Goal: Transaction & Acquisition: Purchase product/service

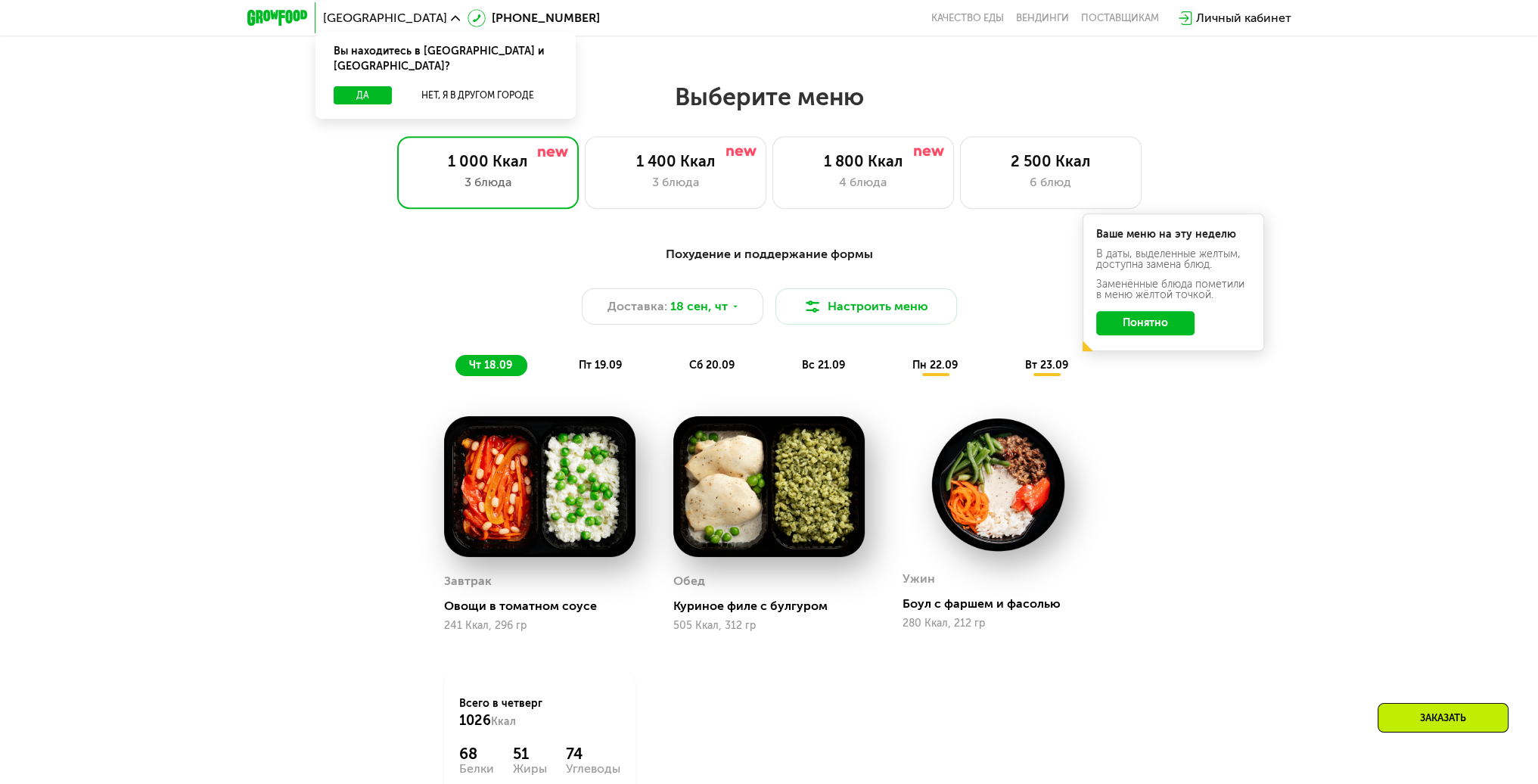
scroll to position [1286, 0]
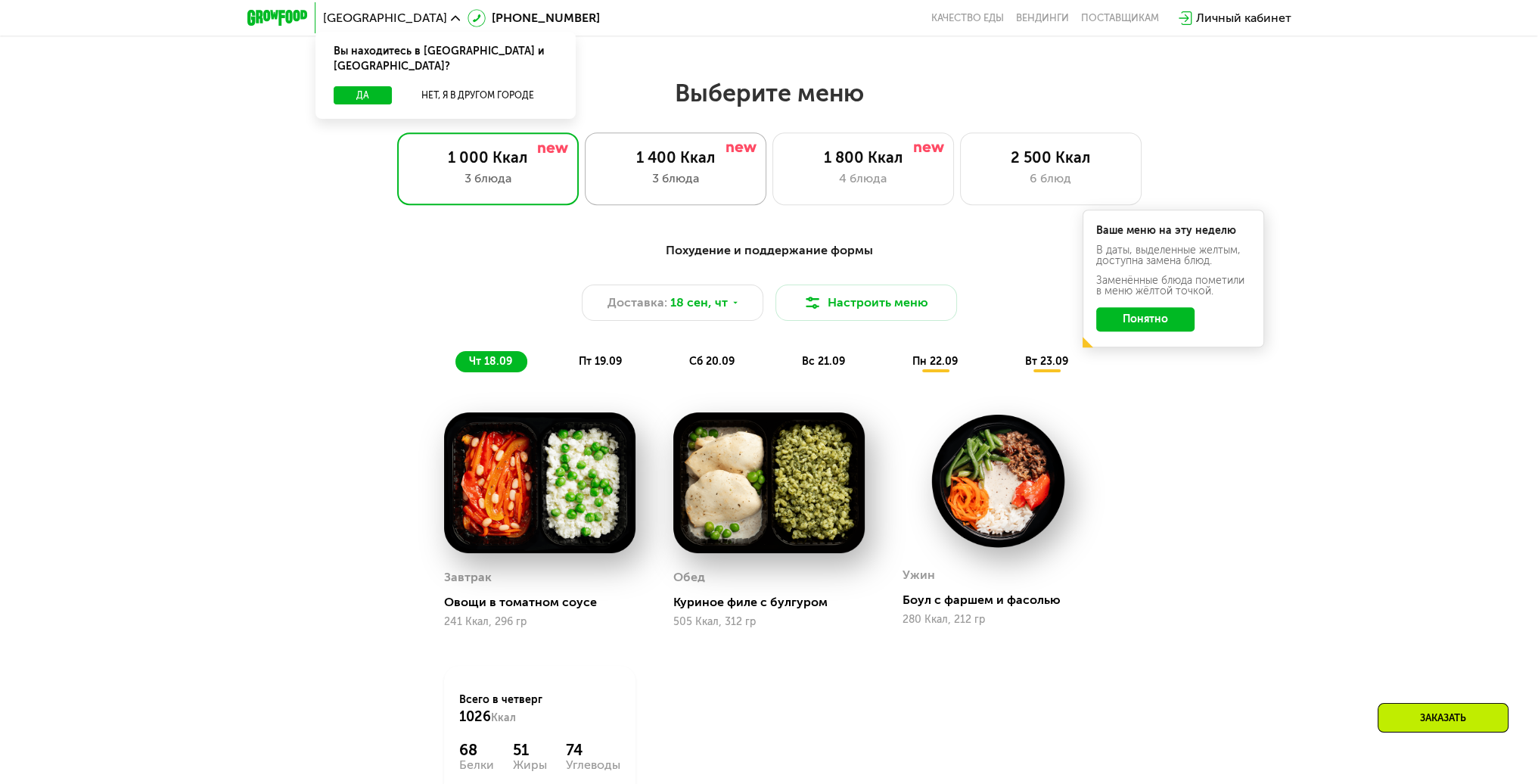
click at [718, 186] on div "3 блюда" at bounding box center [675, 179] width 149 height 18
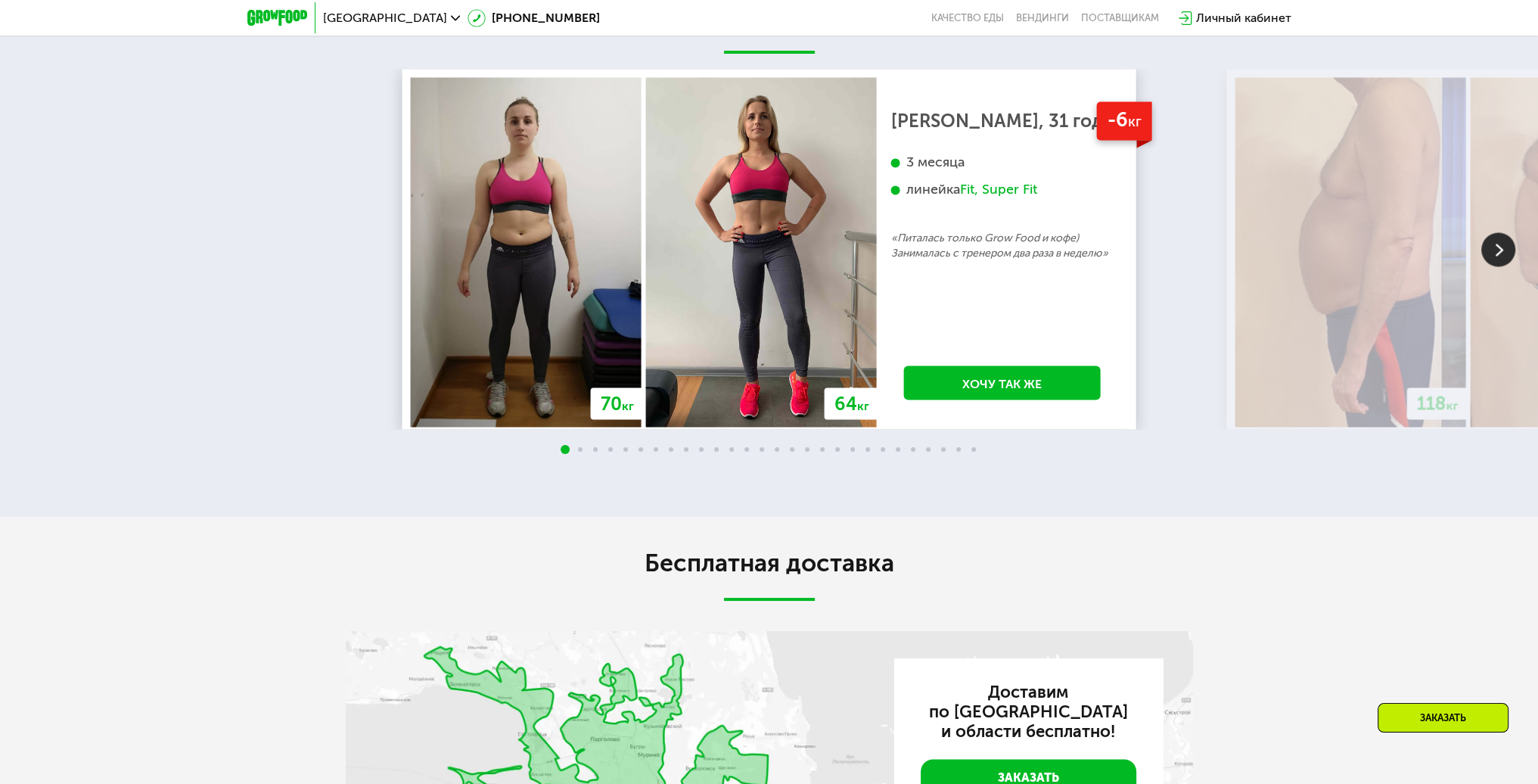
scroll to position [3479, 0]
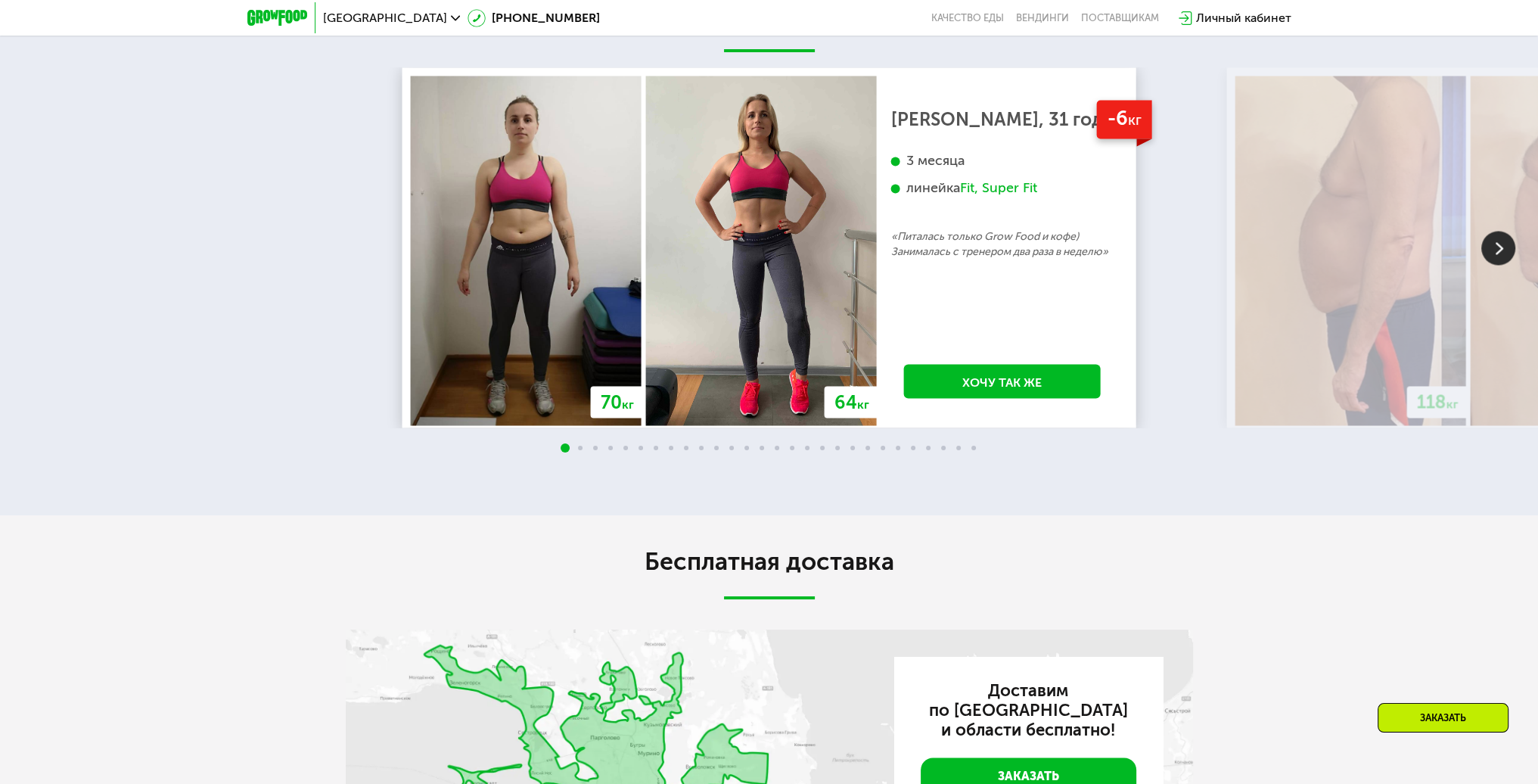
click at [1495, 258] on img at bounding box center [1498, 247] width 34 height 34
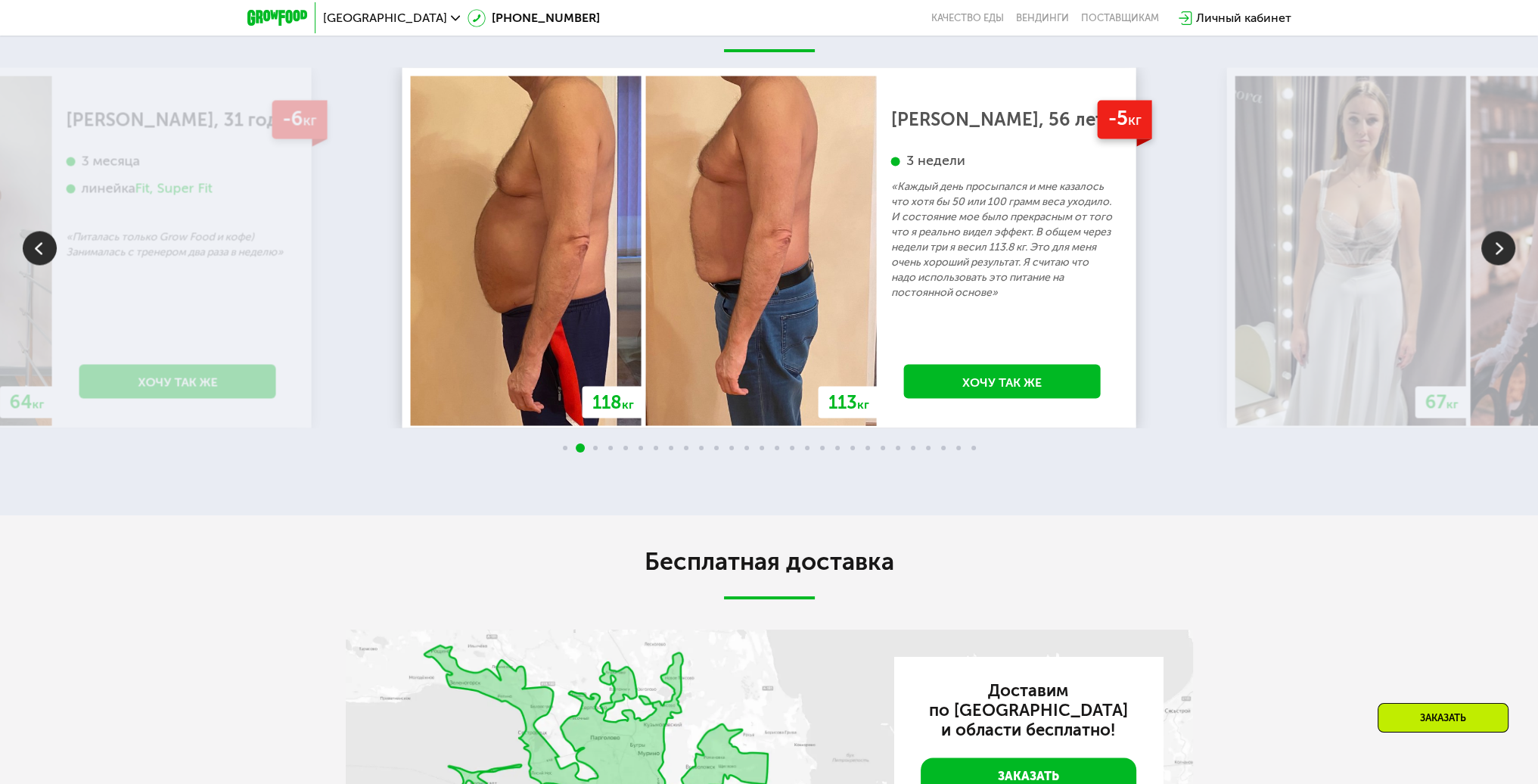
click at [1495, 257] on img at bounding box center [1498, 247] width 34 height 34
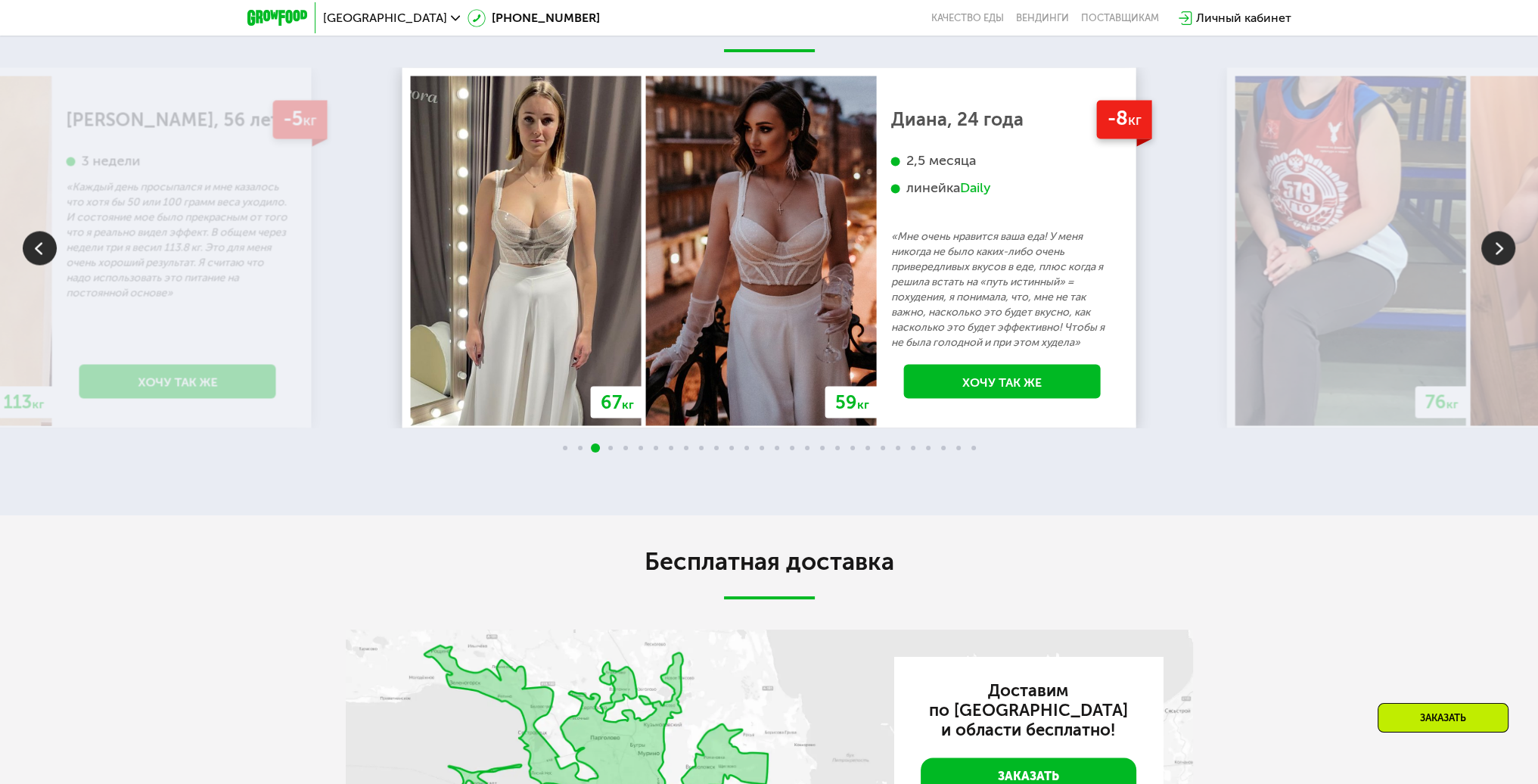
click at [1495, 257] on img at bounding box center [1498, 247] width 34 height 34
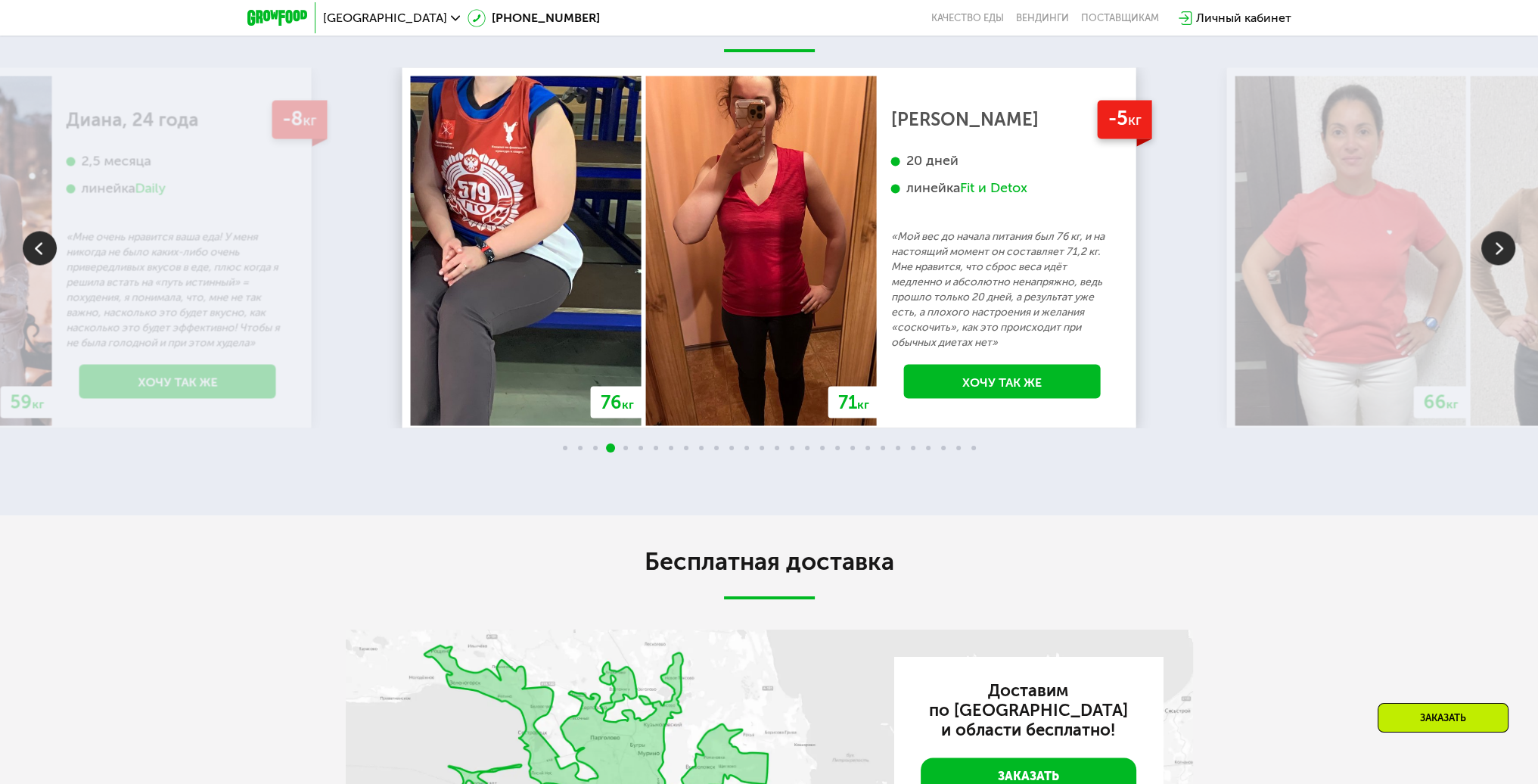
click at [1495, 257] on img at bounding box center [1498, 247] width 34 height 34
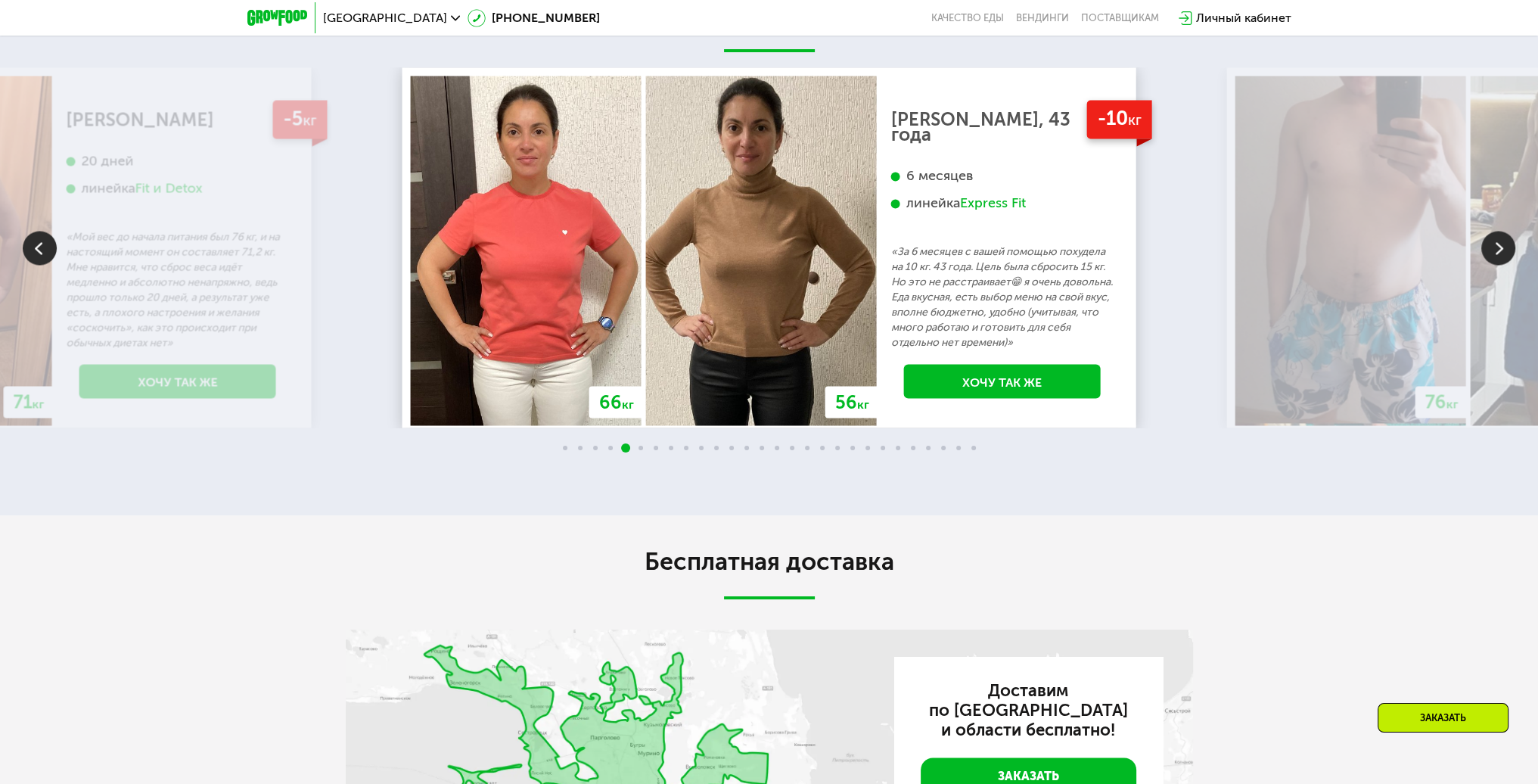
click at [1495, 257] on img at bounding box center [1498, 247] width 34 height 34
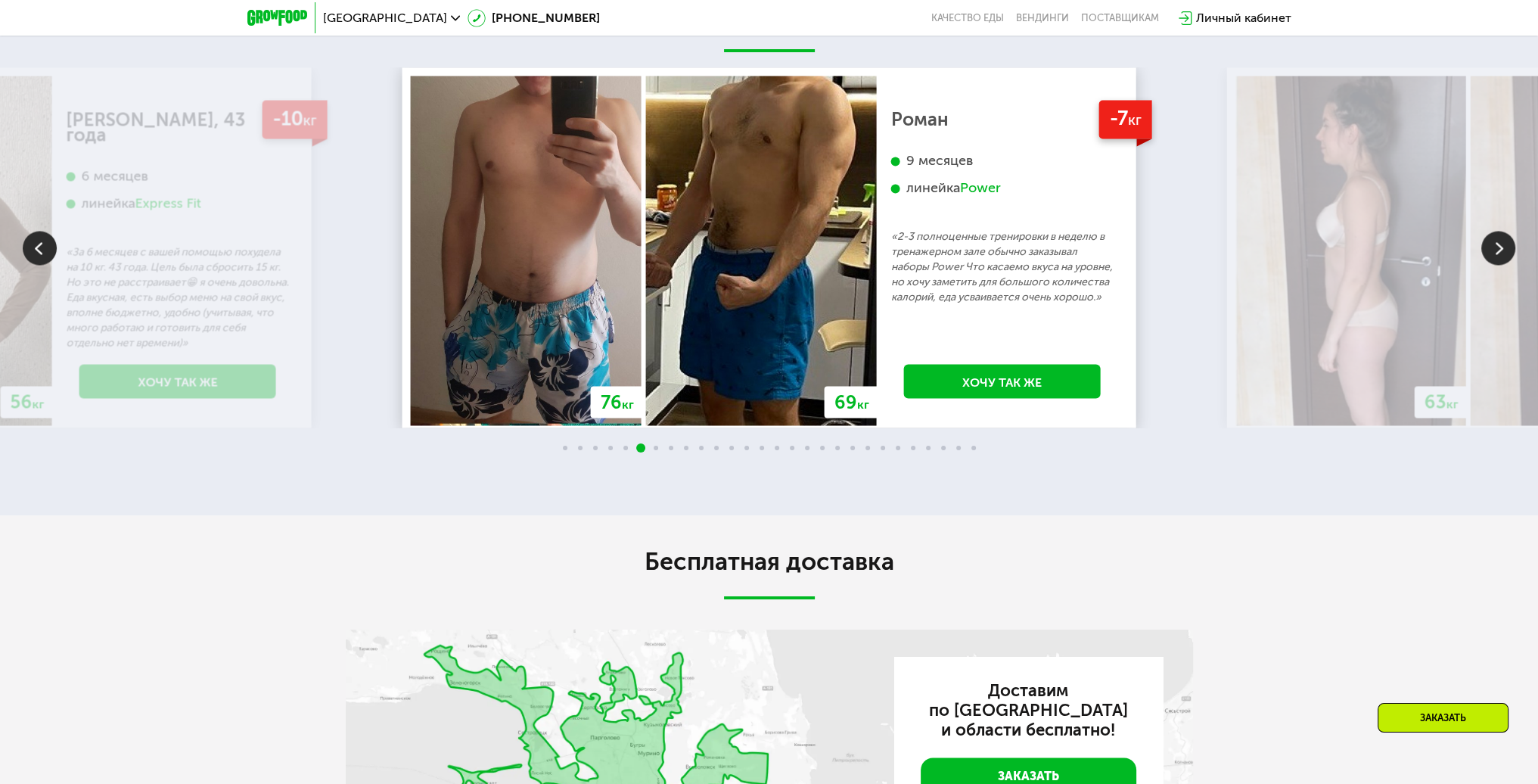
click at [1495, 257] on img at bounding box center [1498, 247] width 34 height 34
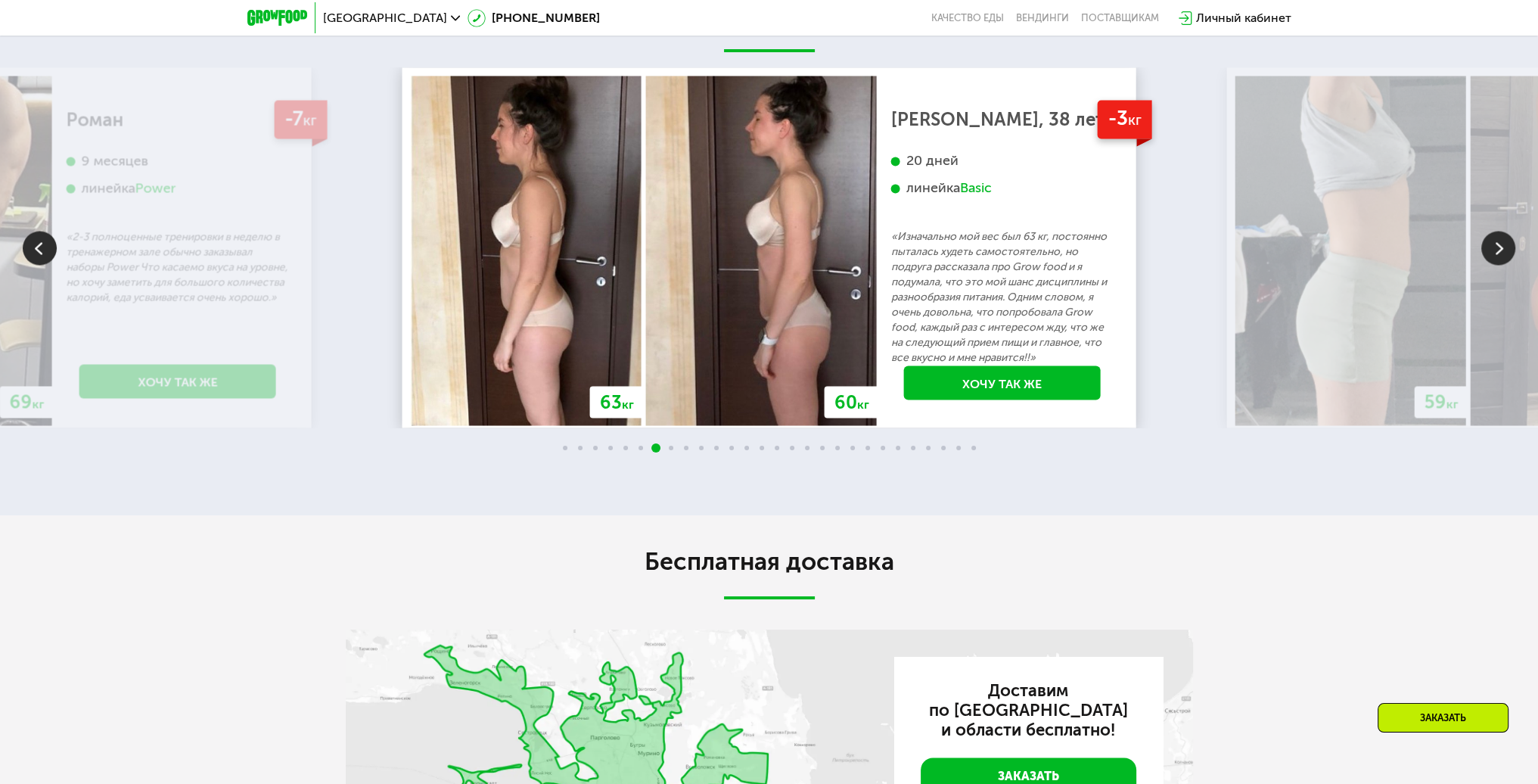
click at [1490, 258] on img at bounding box center [1498, 247] width 34 height 34
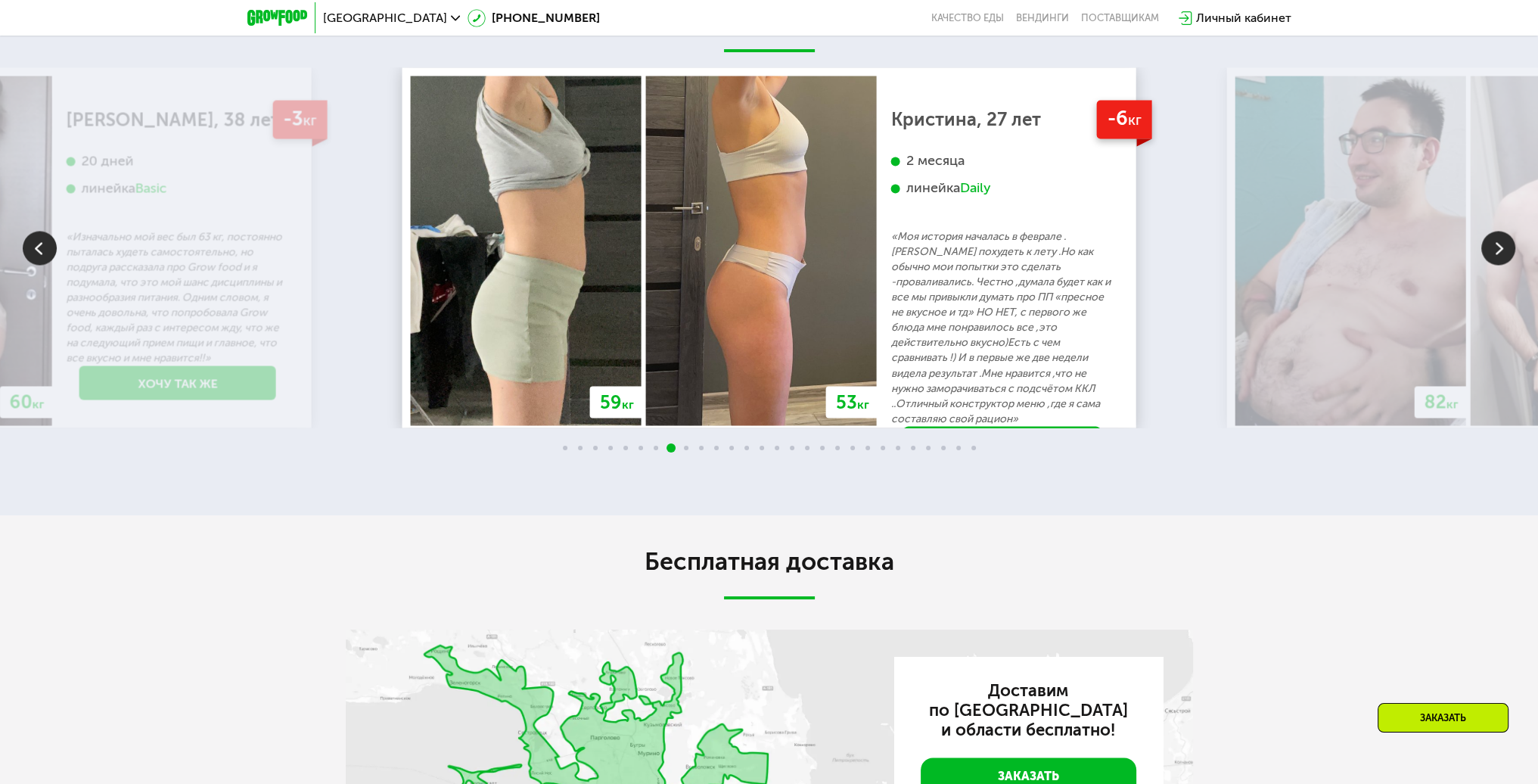
click at [1502, 251] on img at bounding box center [1498, 247] width 34 height 34
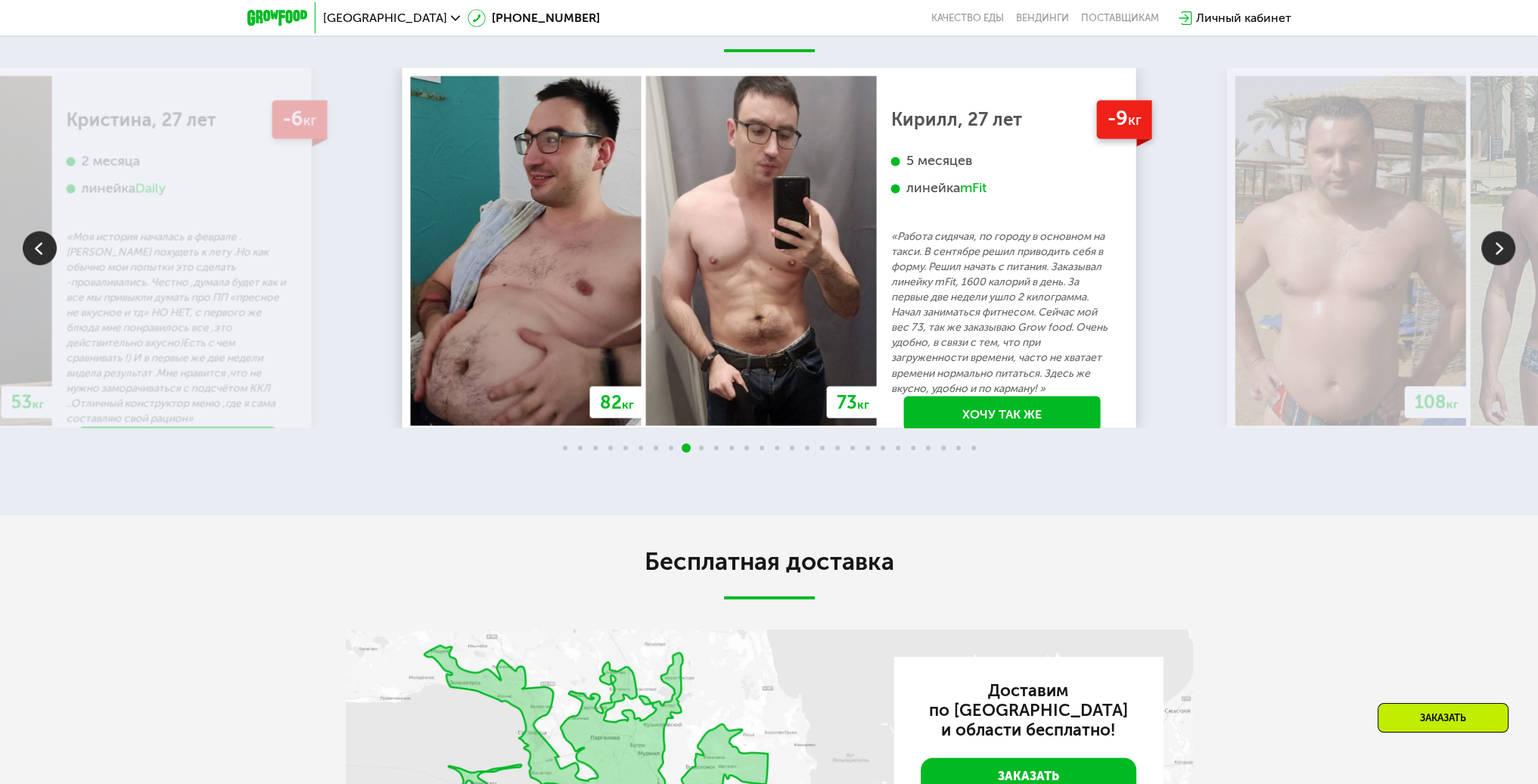
click at [1502, 251] on img at bounding box center [1498, 247] width 34 height 34
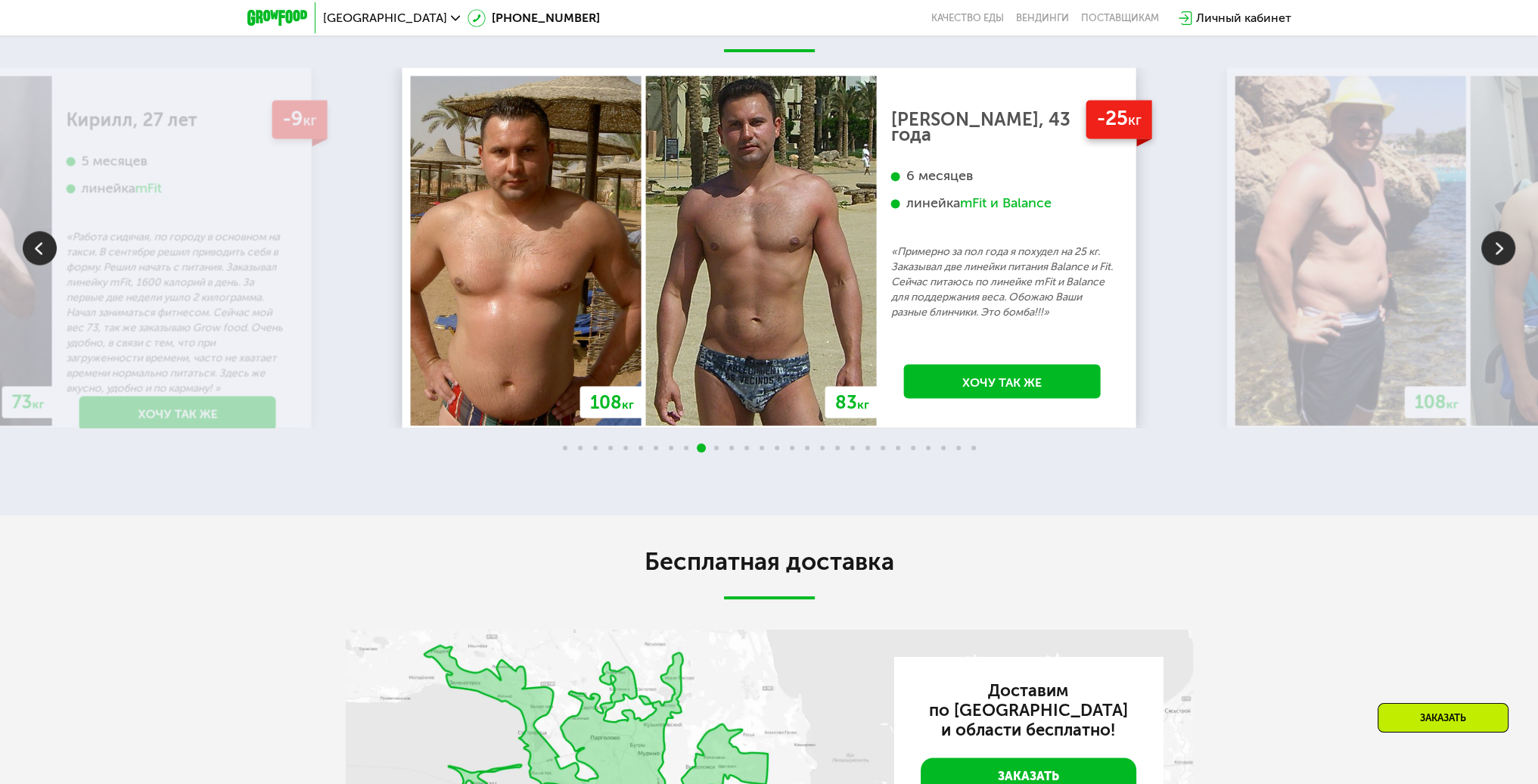
click at [1502, 251] on img at bounding box center [1498, 247] width 34 height 34
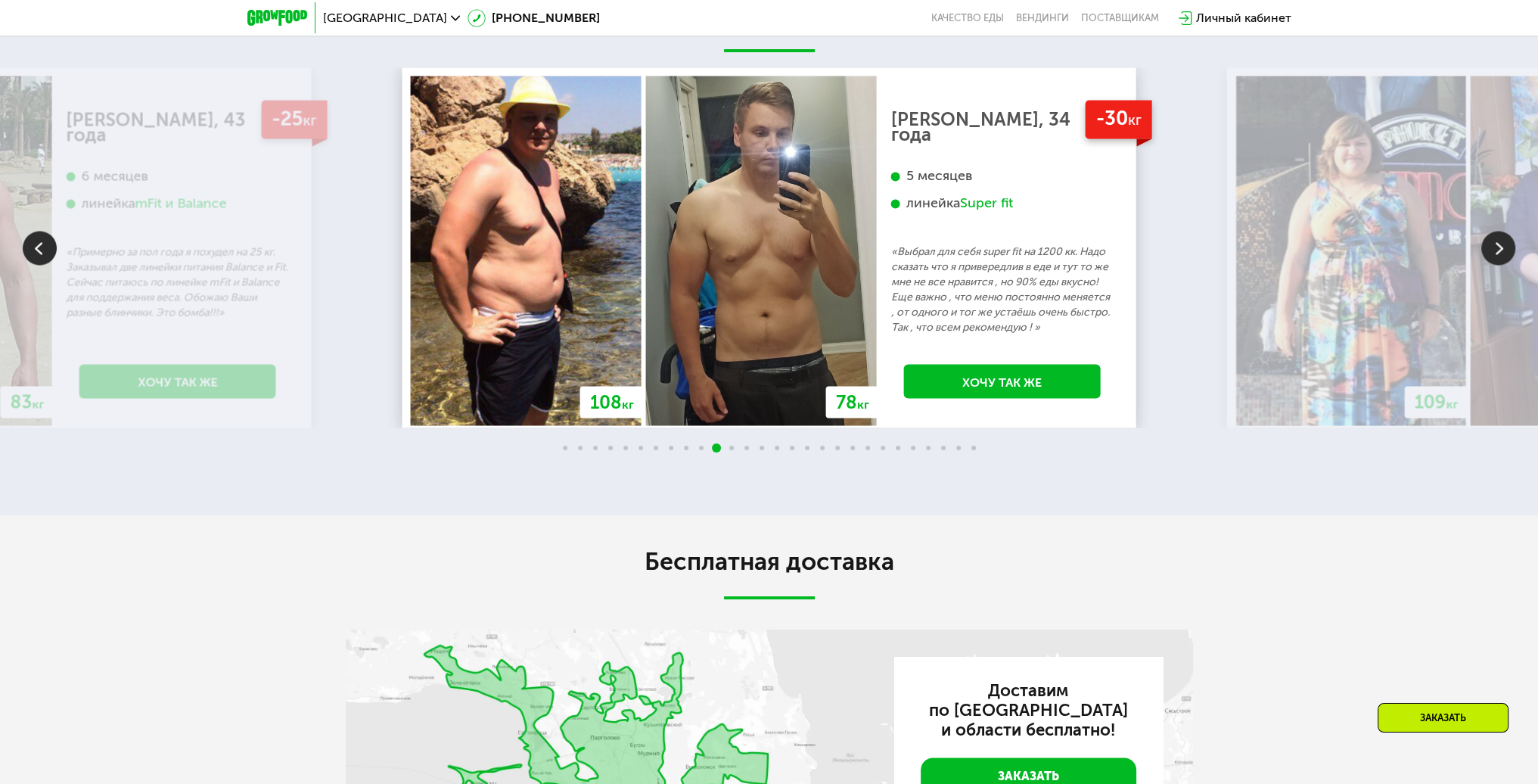
click at [1502, 251] on img at bounding box center [1498, 247] width 34 height 34
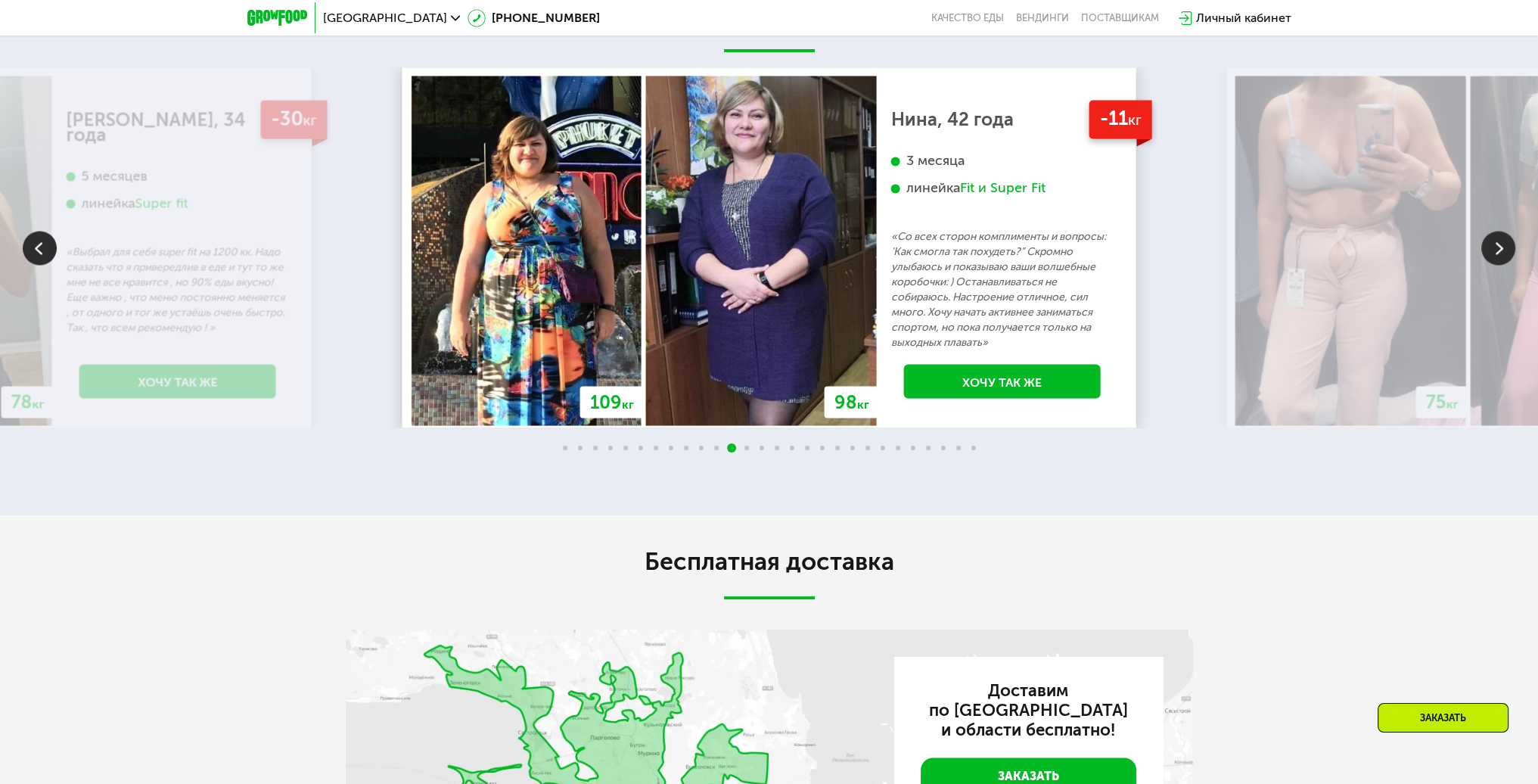
click at [1500, 250] on img at bounding box center [1498, 247] width 34 height 34
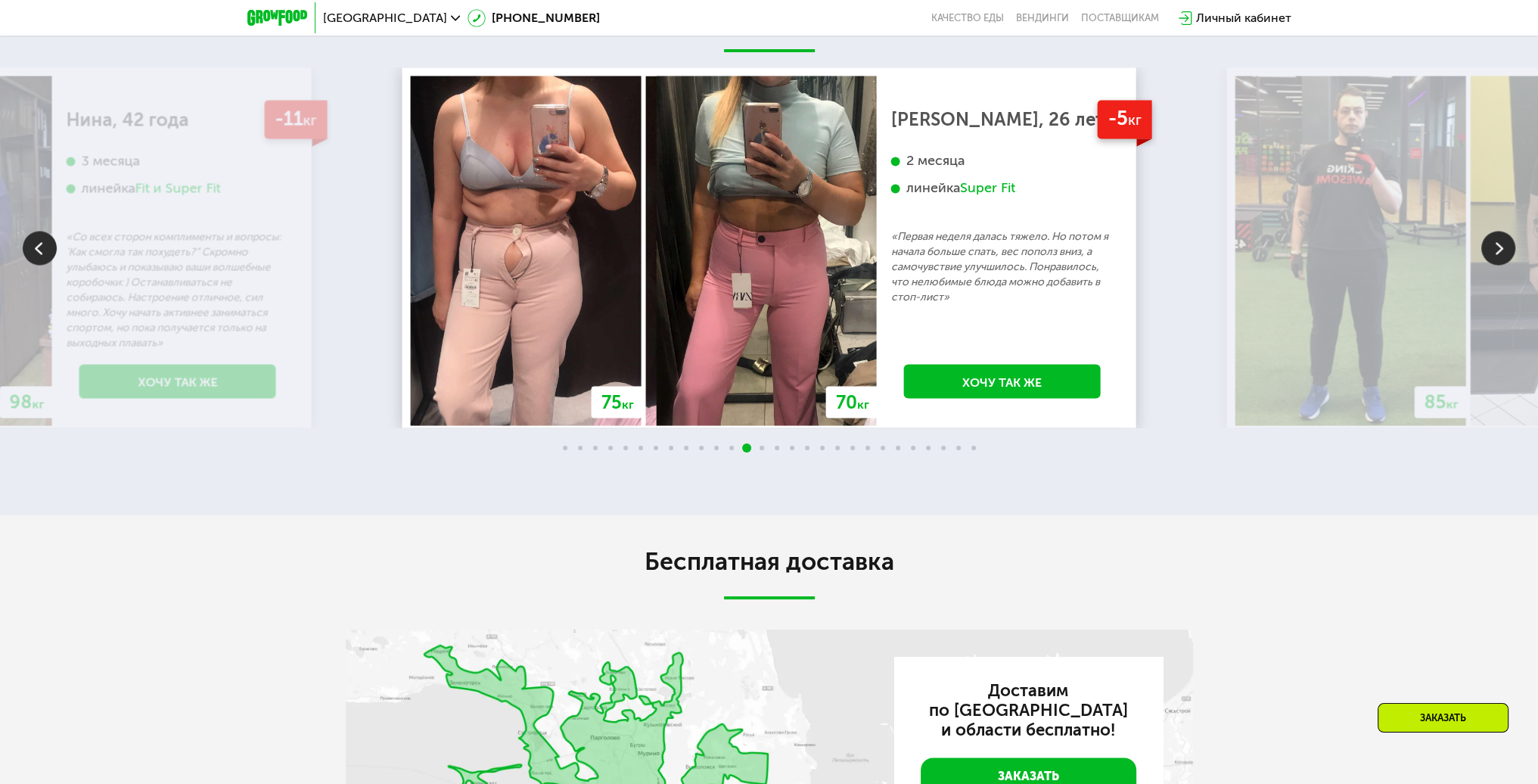
click at [1500, 250] on img at bounding box center [1498, 247] width 34 height 34
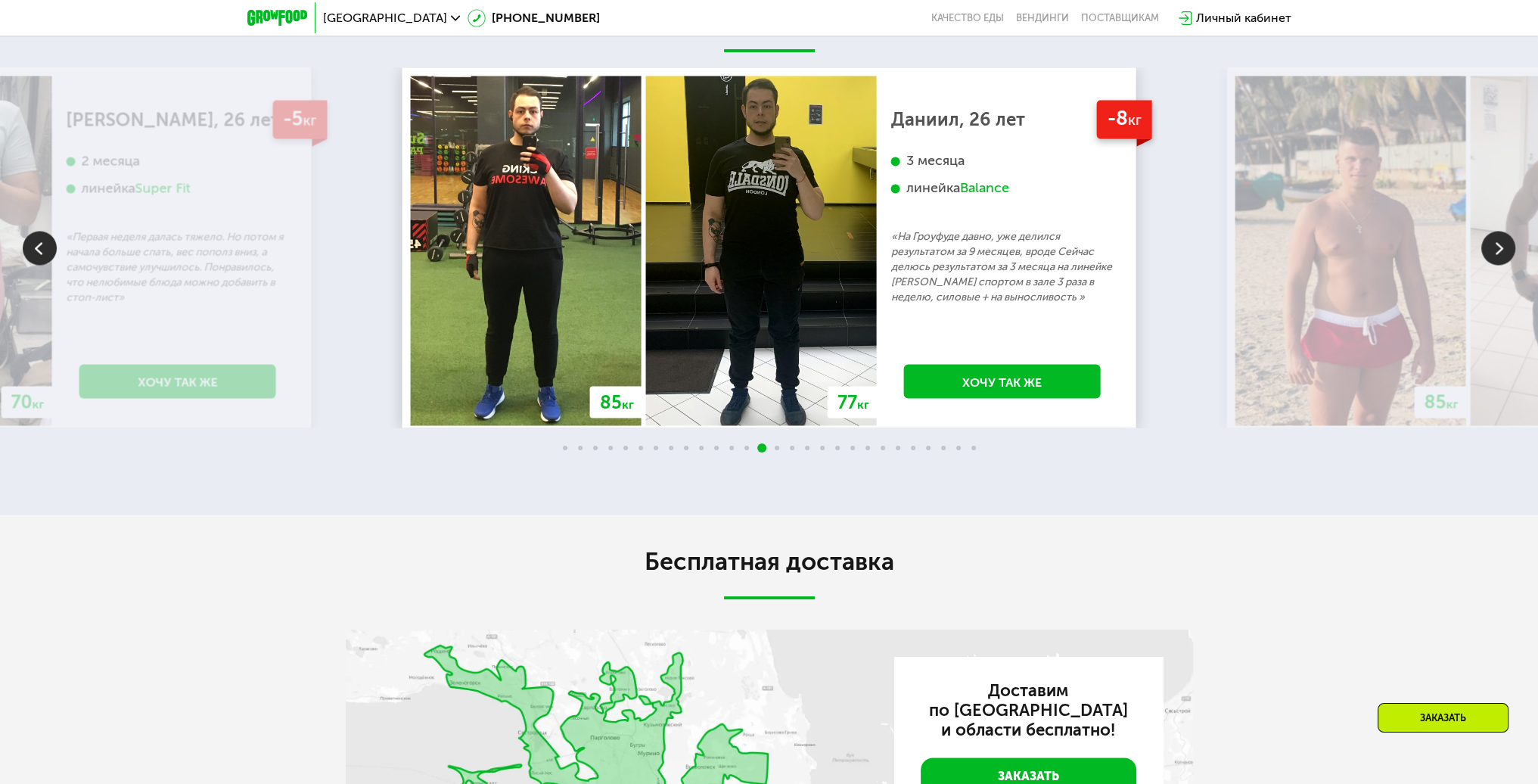
click at [1500, 250] on img at bounding box center [1498, 247] width 34 height 34
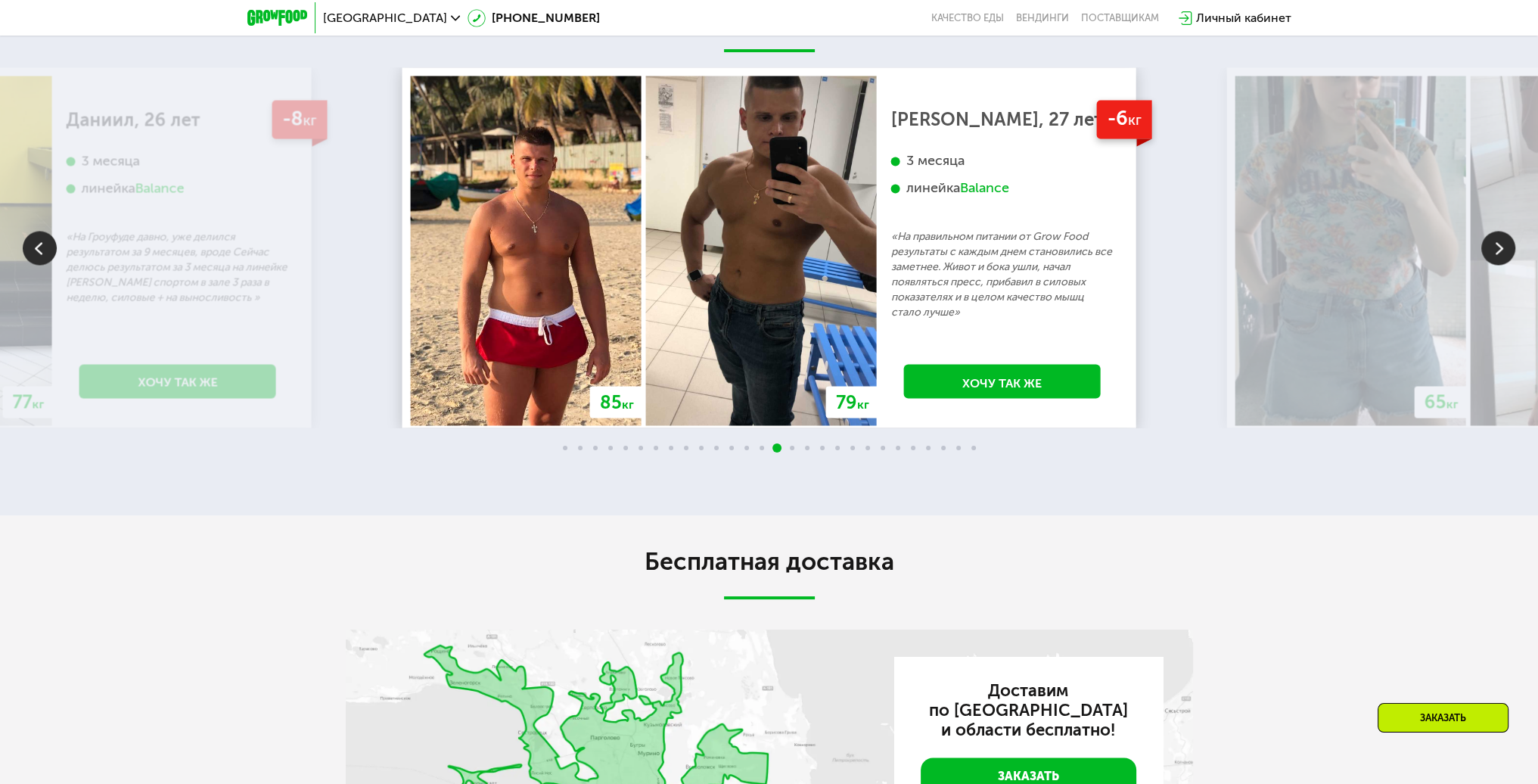
click at [1500, 250] on img at bounding box center [1498, 247] width 34 height 34
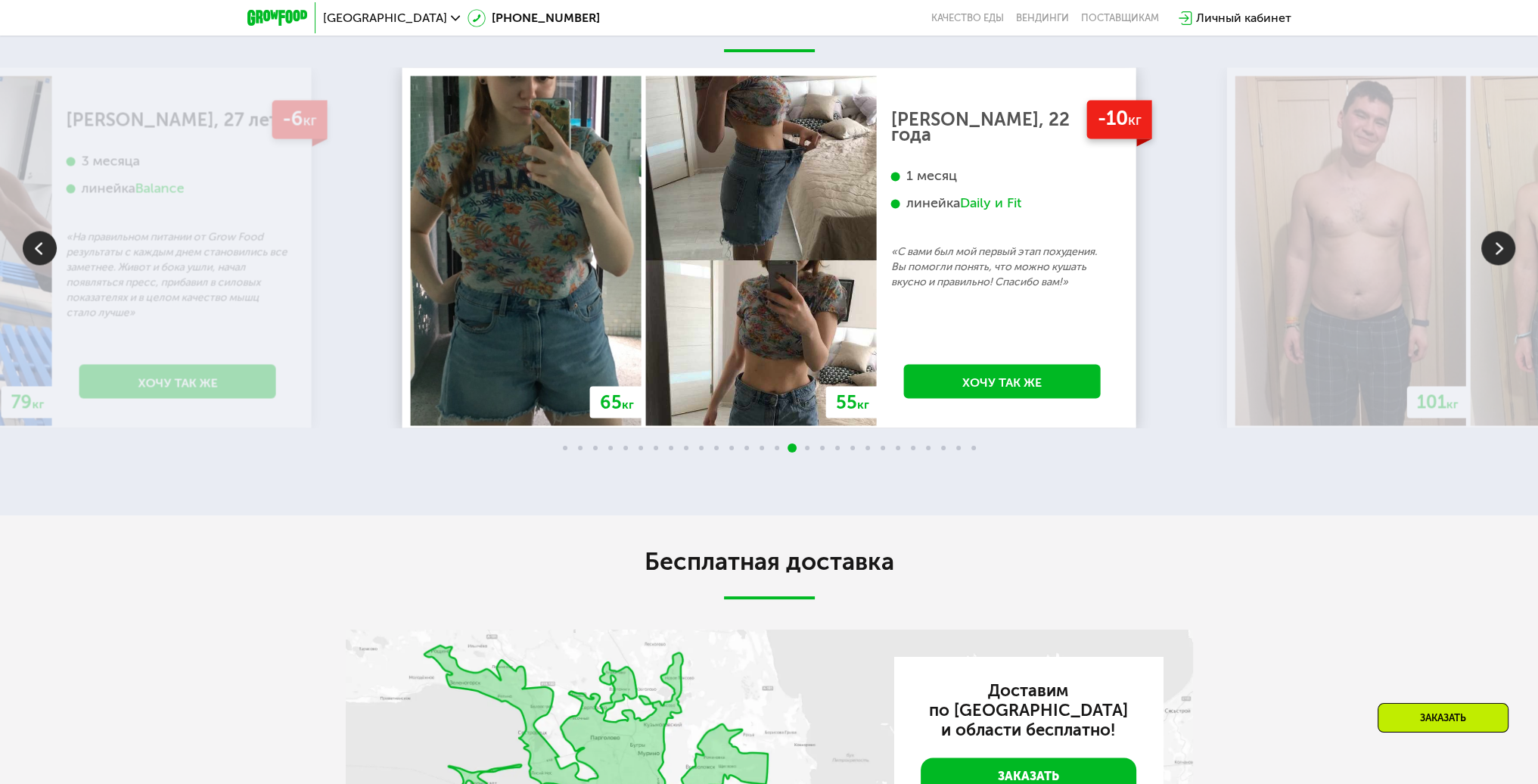
click at [1500, 250] on img at bounding box center [1498, 247] width 34 height 34
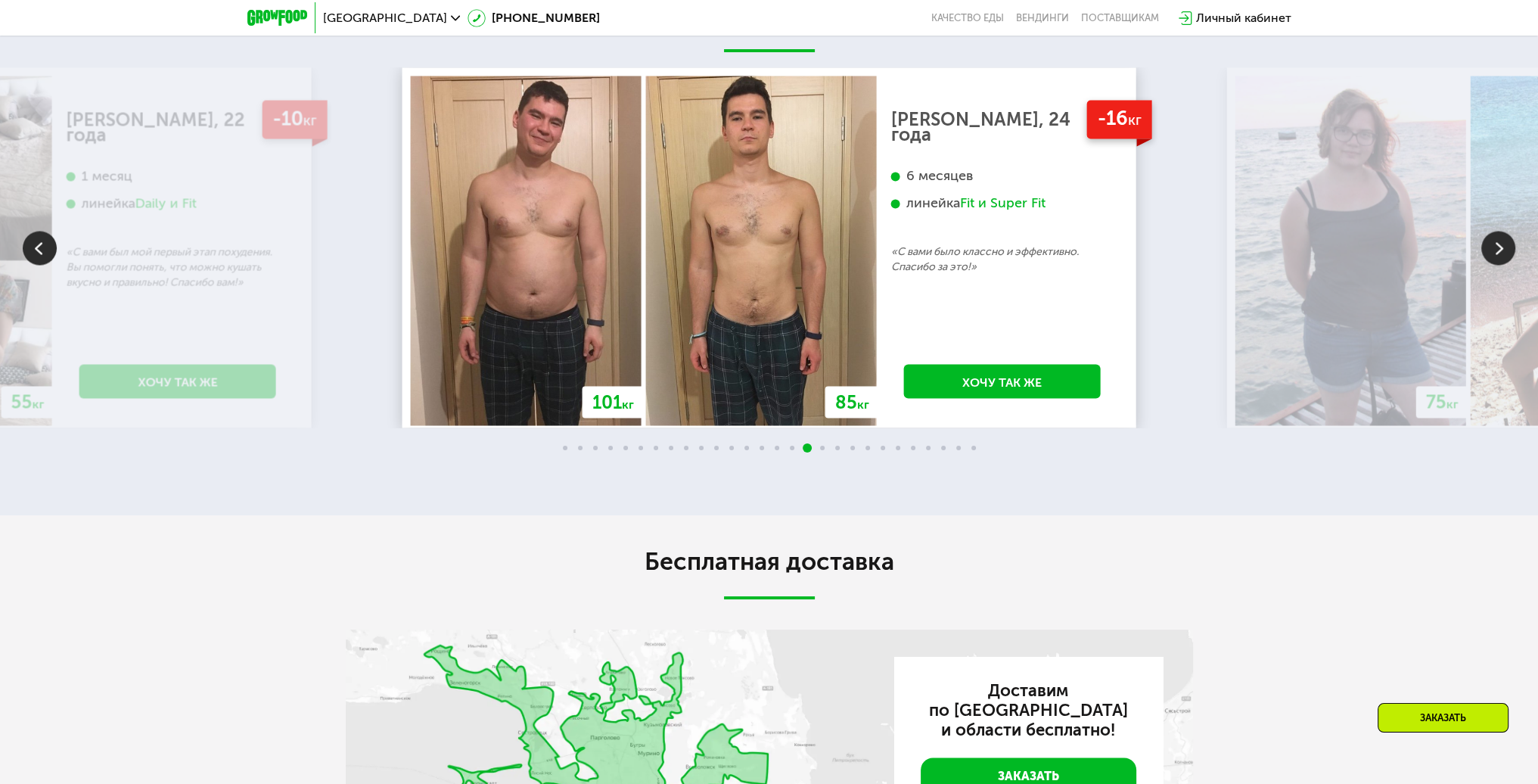
click at [1500, 250] on img at bounding box center [1498, 247] width 34 height 34
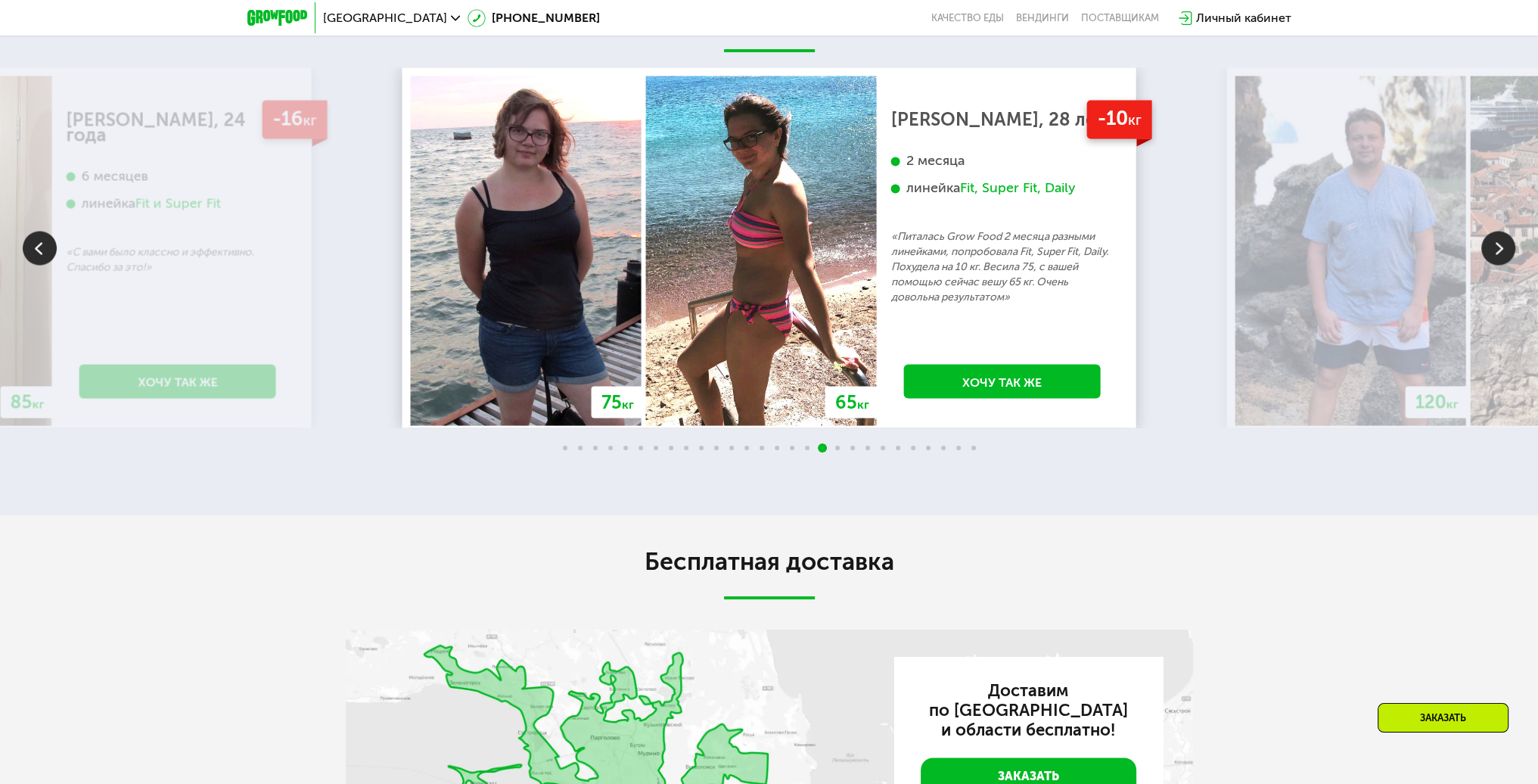
click at [1500, 250] on img at bounding box center [1498, 247] width 34 height 34
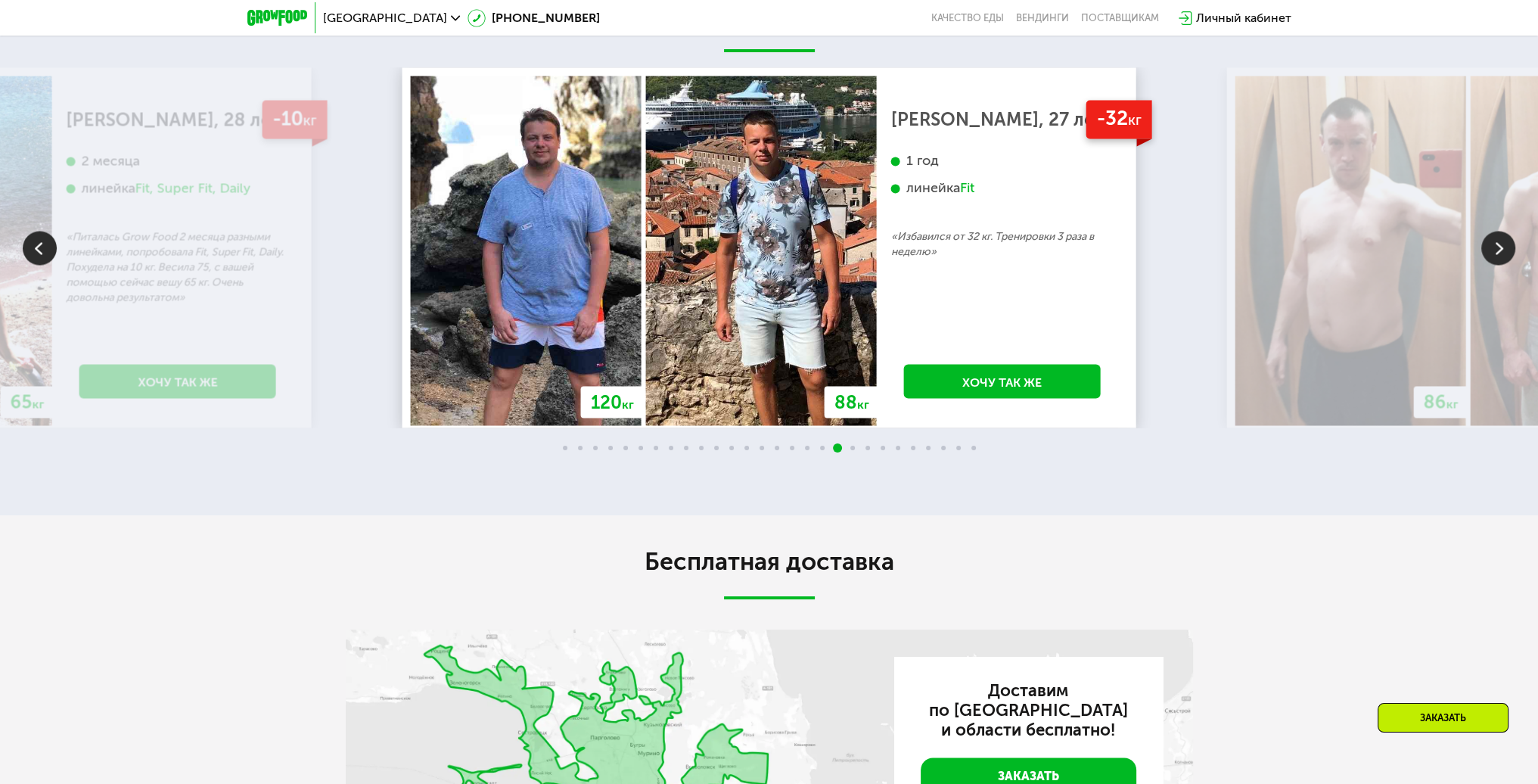
click at [1500, 250] on img at bounding box center [1498, 247] width 34 height 34
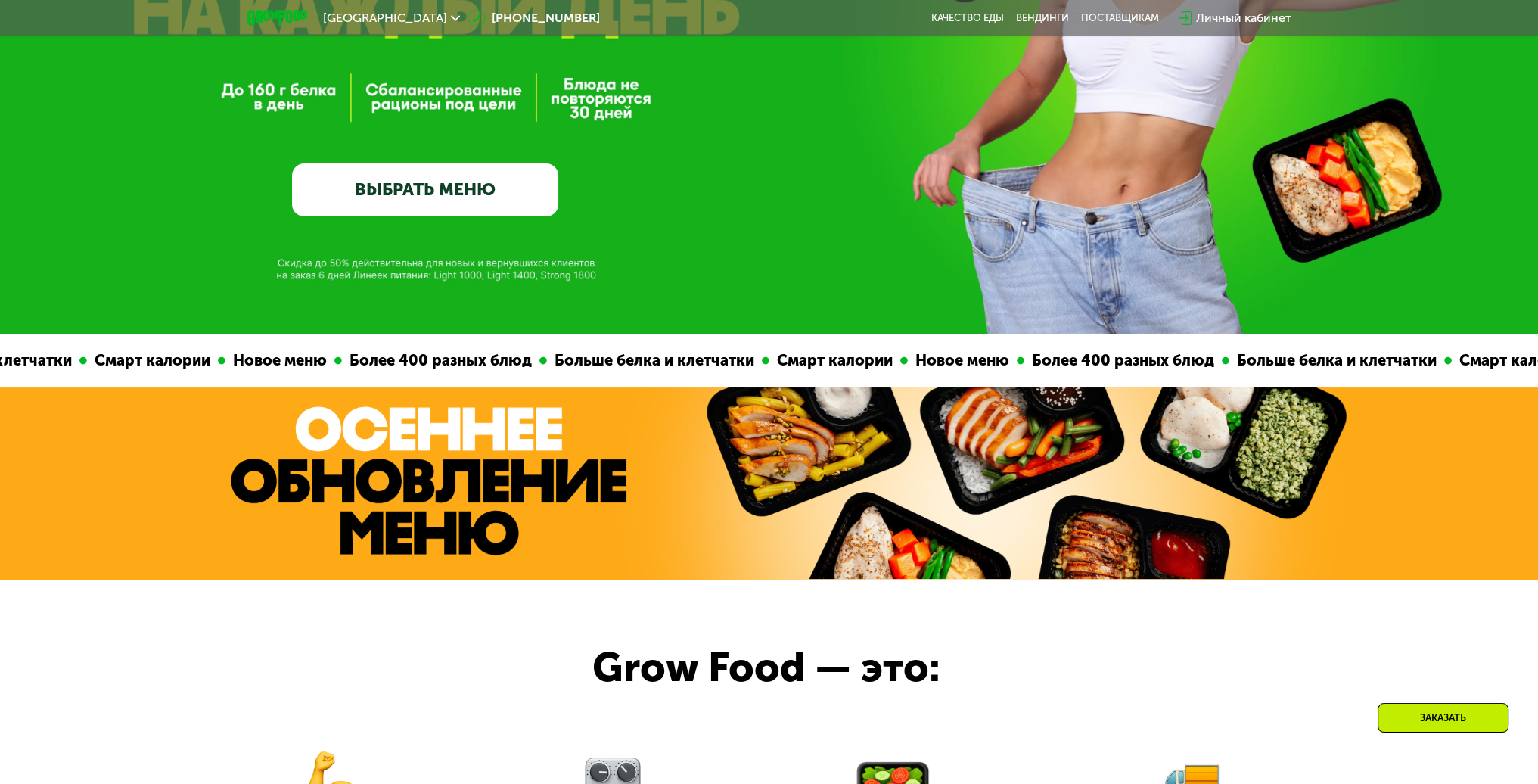
scroll to position [0, 0]
